Goal: Check status: Check status

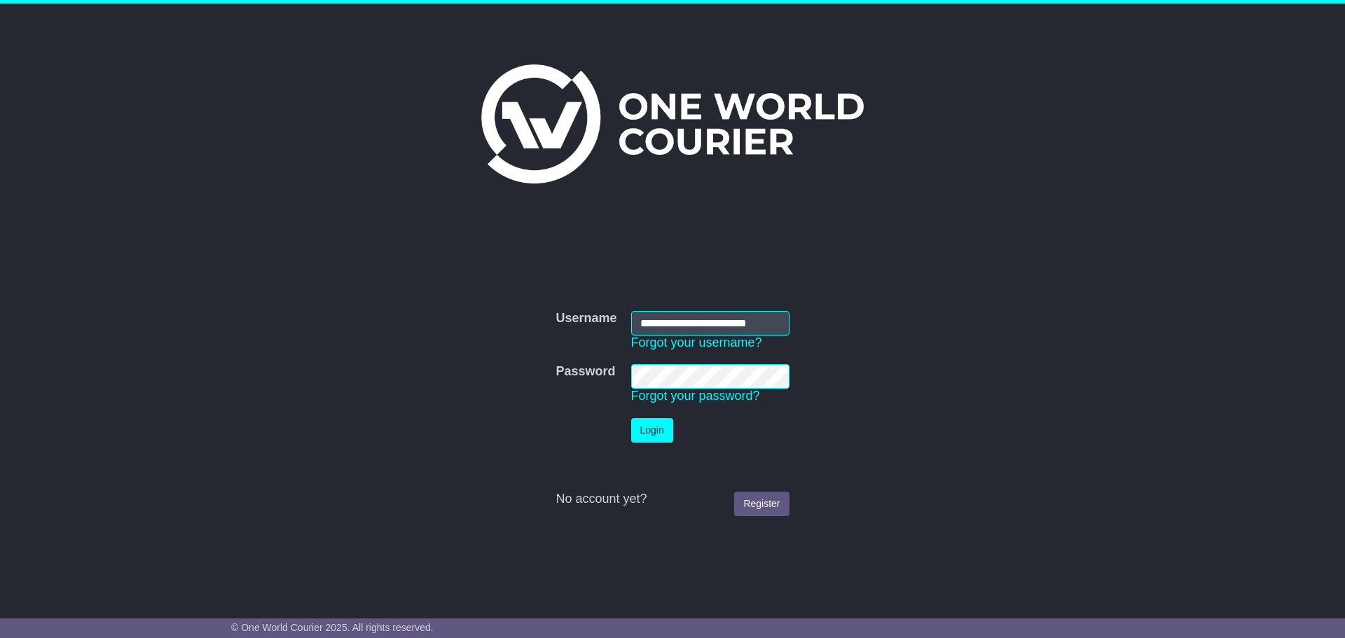
click at [644, 420] on button "Login" at bounding box center [652, 430] width 42 height 25
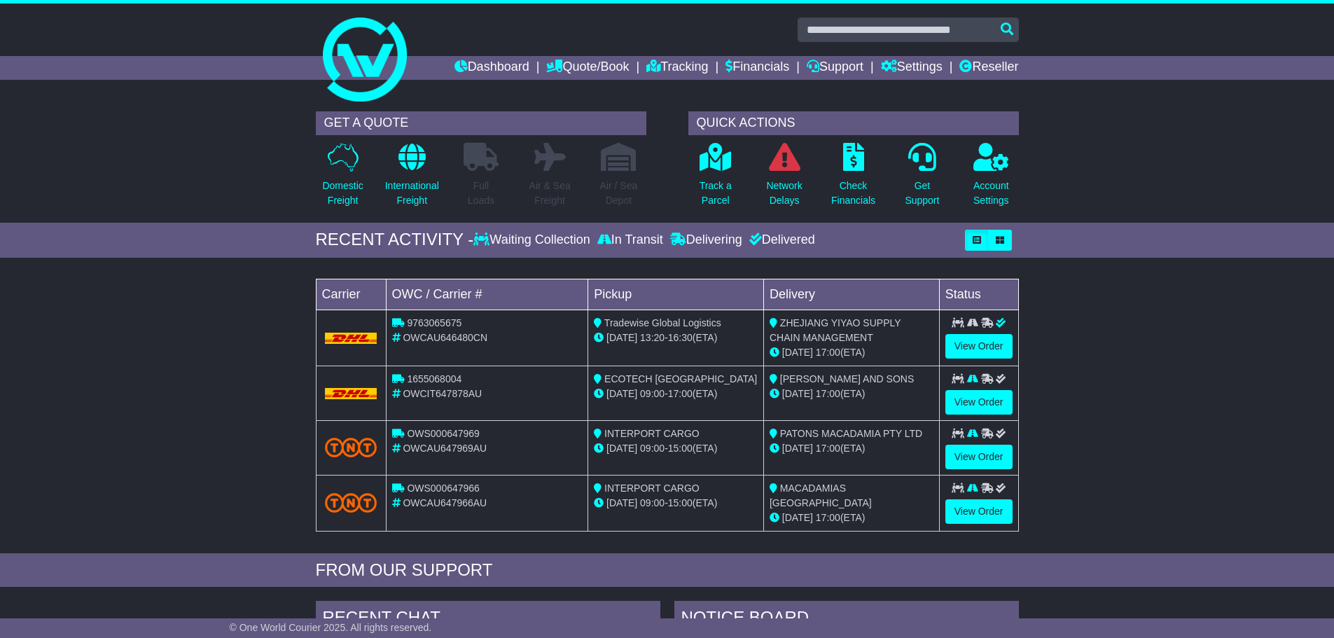
click at [428, 327] on span "9763065675" at bounding box center [434, 322] width 55 height 11
click at [654, 437] on span "INTERPORT CARGO" at bounding box center [651, 433] width 95 height 11
click at [736, 187] on div "Track a Parcel" at bounding box center [716, 179] width 69 height 74
click at [714, 193] on p "Track a Parcel" at bounding box center [716, 193] width 32 height 29
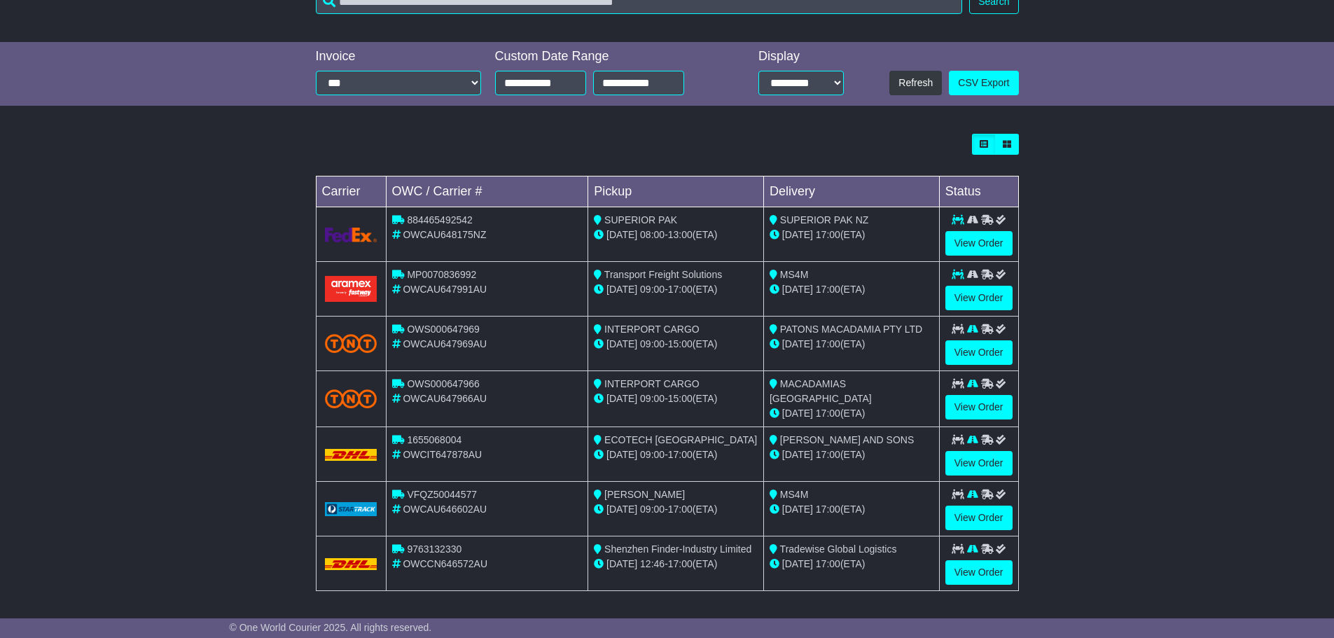
scroll to position [281, 0]
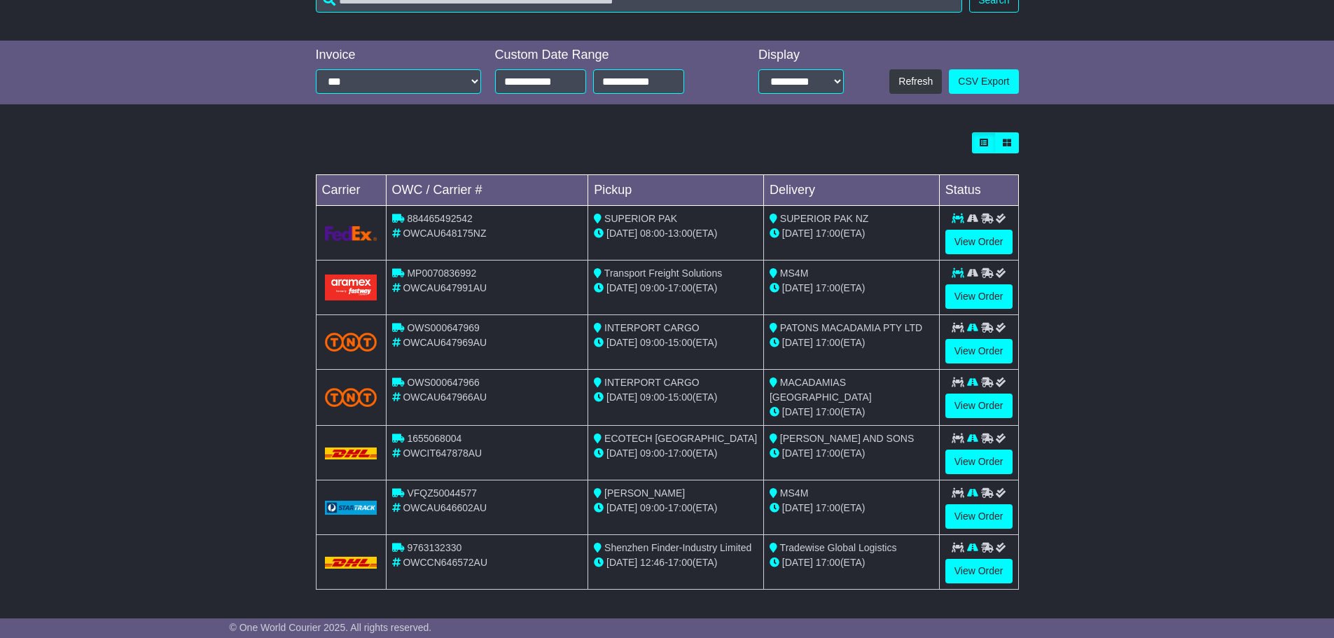
click at [450, 542] on span "9763132330" at bounding box center [434, 547] width 55 height 11
copy span "9763132330"
